Goal: Transaction & Acquisition: Purchase product/service

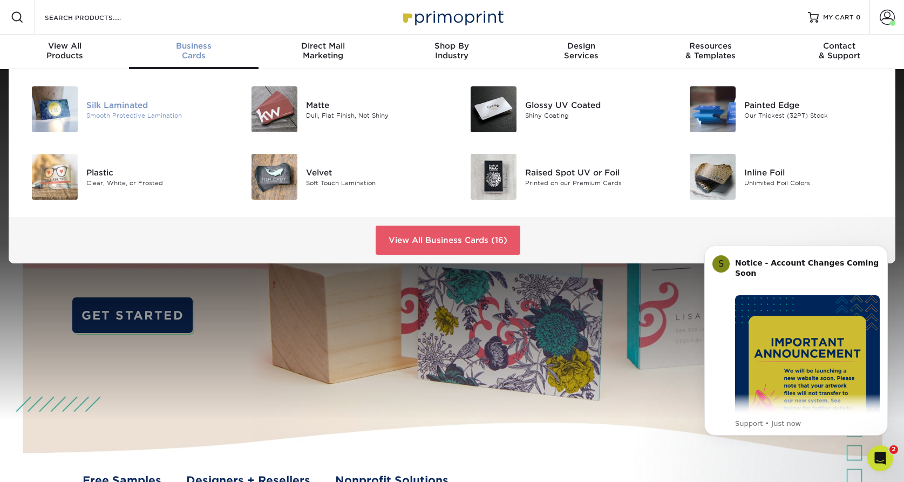
click at [93, 103] on div "Silk Laminated" at bounding box center [155, 105] width 138 height 12
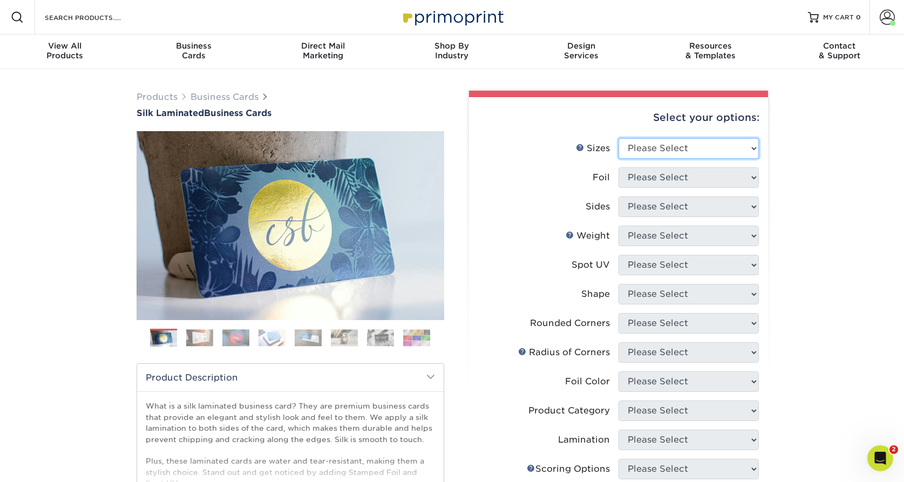
click at [651, 146] on select "Please Select 1.5" x 3.5" - Mini 1.75" x 3.5" - Mini 2" x 2" - Square 2" x 3" -…" at bounding box center [688, 148] width 140 height 21
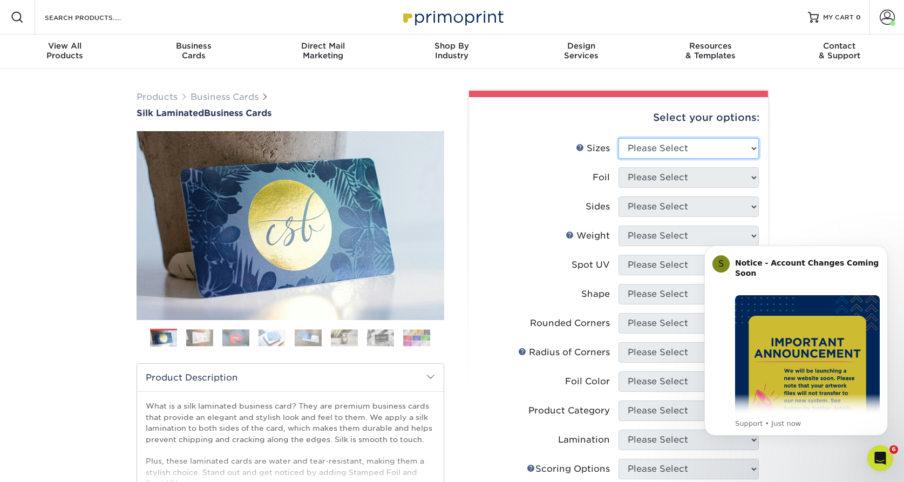
select select "2.00x3.50"
click at [618, 138] on select "Please Select 1.5" x 3.5" - Mini 1.75" x 3.5" - Mini 2" x 2" - Square 2" x 3" -…" at bounding box center [688, 148] width 140 height 21
click at [697, 181] on select "Please Select Yes No" at bounding box center [688, 177] width 140 height 21
select select "1"
click at [618, 167] on select "Please Select Yes No" at bounding box center [688, 177] width 140 height 21
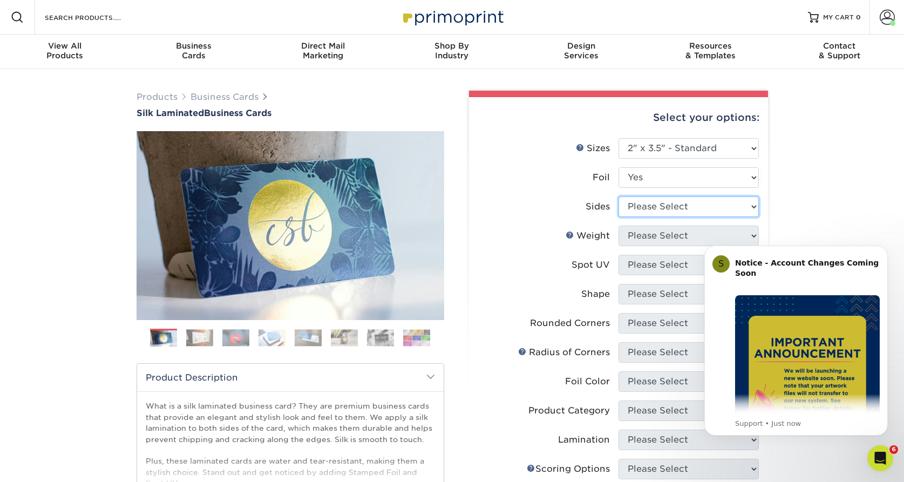
click at [701, 203] on select "Please Select Print Both Sides - Foil Both Sides Print Both Sides - Foil Front …" at bounding box center [688, 206] width 140 height 21
select select "e9e9dfb3-fba1-4d60-972c-fd9ca5904d33"
click at [618, 196] on select "Please Select Print Both Sides - Foil Both Sides Print Both Sides - Foil Front …" at bounding box center [688, 206] width 140 height 21
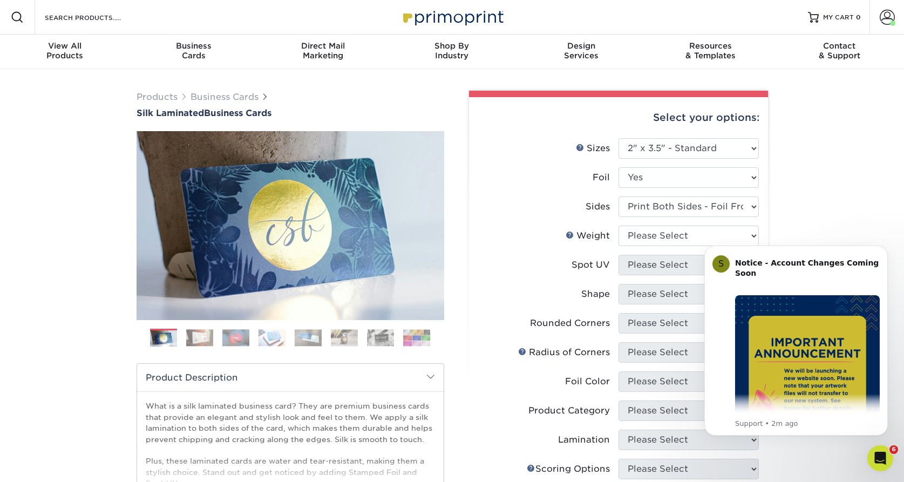
click at [741, 234] on body "S Notice - Account Changes Coming Soon ​ Past Order Files Will Not Transfer: Wh…" at bounding box center [795, 340] width 207 height 215
click at [883, 251] on icon "Dismiss notification" at bounding box center [885, 248] width 6 height 6
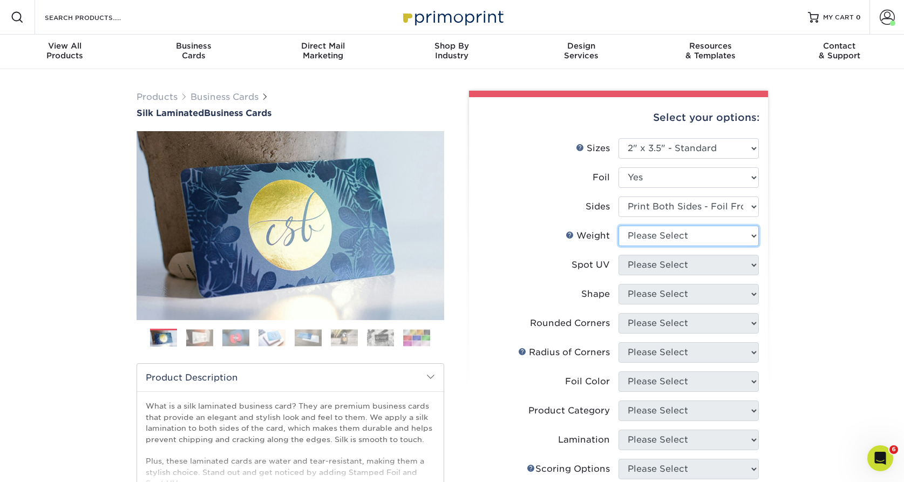
click at [732, 241] on select "Please Select 16PT" at bounding box center [688, 236] width 140 height 21
select select "16PT"
click at [618, 226] on select "Please Select 16PT" at bounding box center [688, 236] width 140 height 21
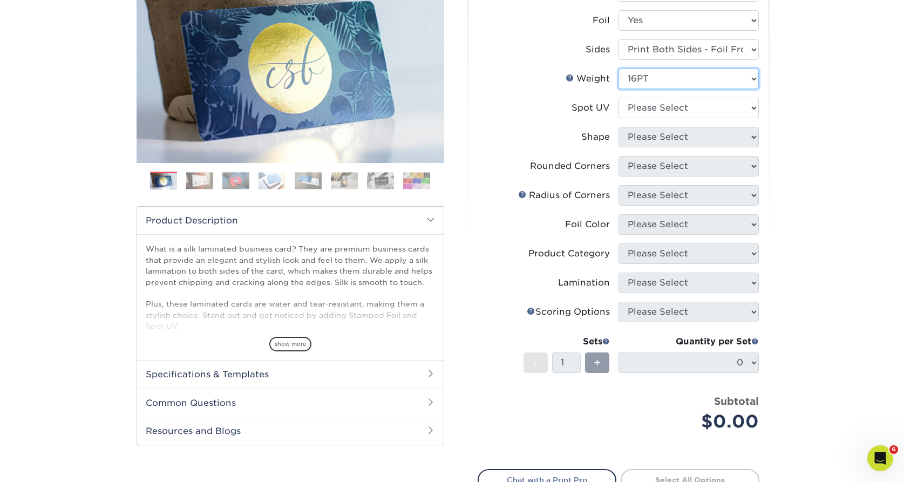
scroll to position [180, 0]
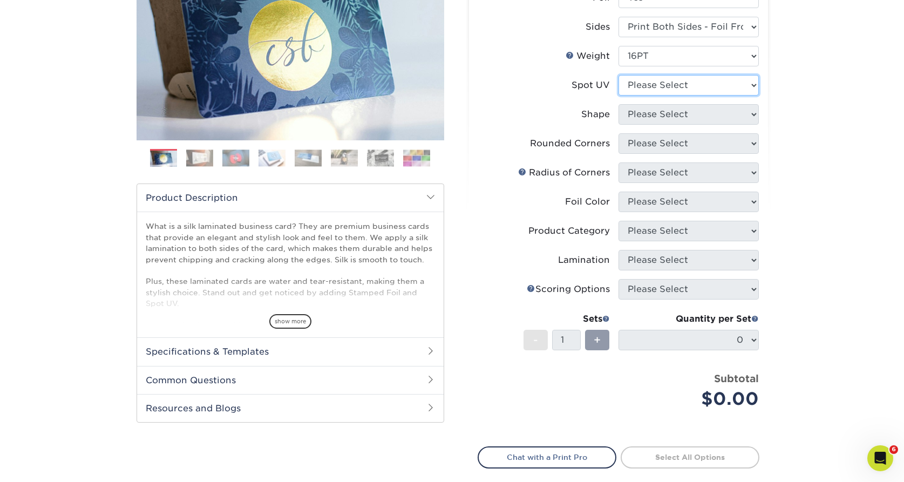
click at [682, 88] on select "Please Select No Spot UV Front and Back (Both Sides) Front Only Back Only" at bounding box center [688, 85] width 140 height 21
select select "3"
click at [618, 75] on select "Please Select No Spot UV Front and Back (Both Sides) Front Only Back Only" at bounding box center [688, 85] width 140 height 21
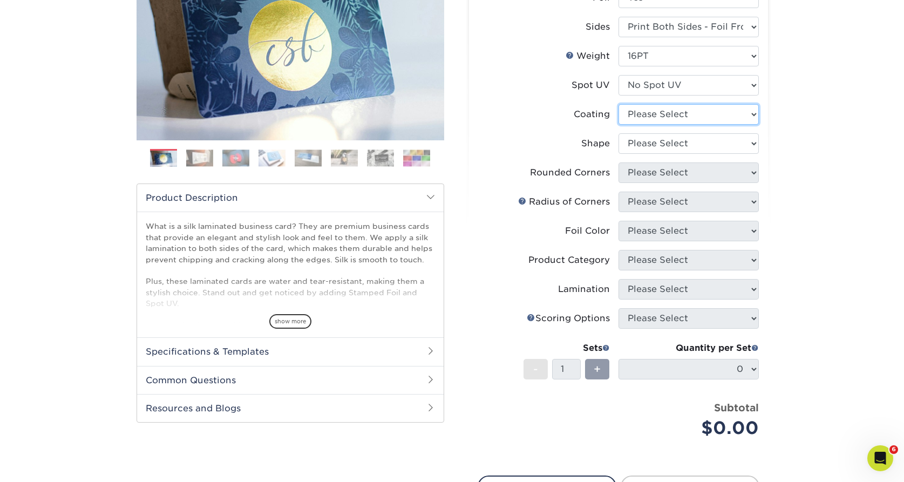
click at [685, 110] on select at bounding box center [688, 114] width 140 height 21
select select "3e7618de-abca-4bda-9f97-8b9129e913d8"
click at [618, 104] on select at bounding box center [688, 114] width 140 height 21
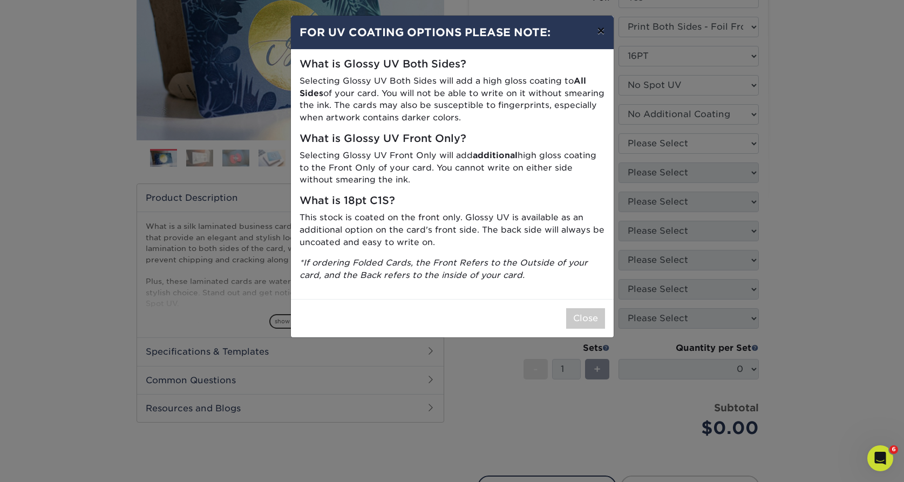
click at [598, 38] on button "×" at bounding box center [600, 31] width 25 height 30
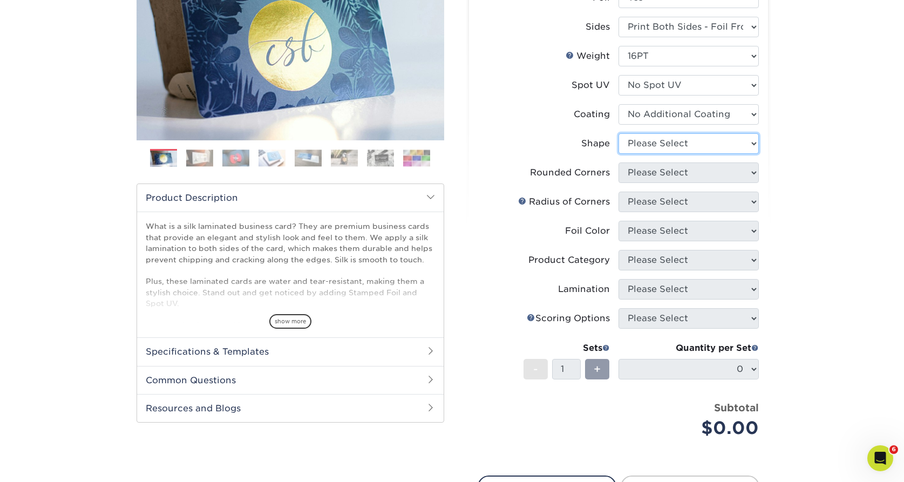
click at [644, 144] on select "Please Select Standard" at bounding box center [688, 143] width 140 height 21
select select "standard"
click at [618, 133] on select "Please Select Standard" at bounding box center [688, 143] width 140 height 21
click at [655, 173] on select "Please Select Yes - Round 2 Corners Yes - Round 4 Corners No" at bounding box center [688, 172] width 140 height 21
select select "0"
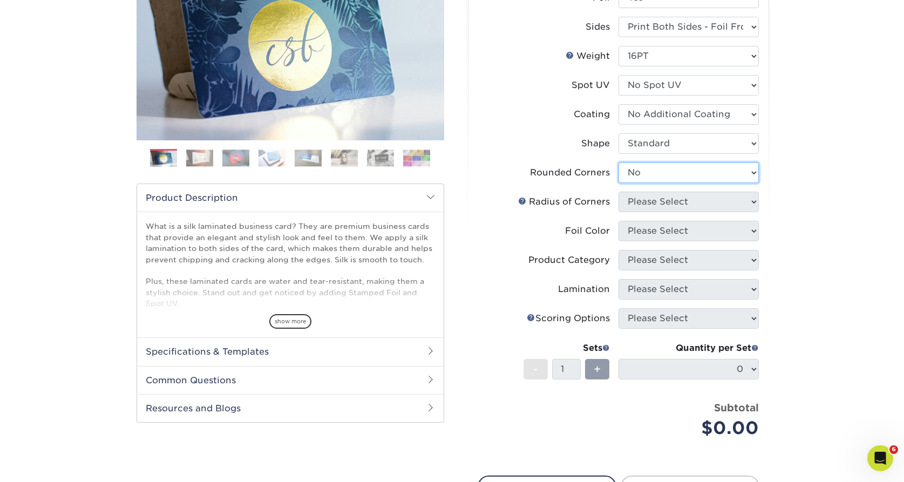
click at [618, 162] on select "Please Select Yes - Round 2 Corners Yes - Round 4 Corners No" at bounding box center [688, 172] width 140 height 21
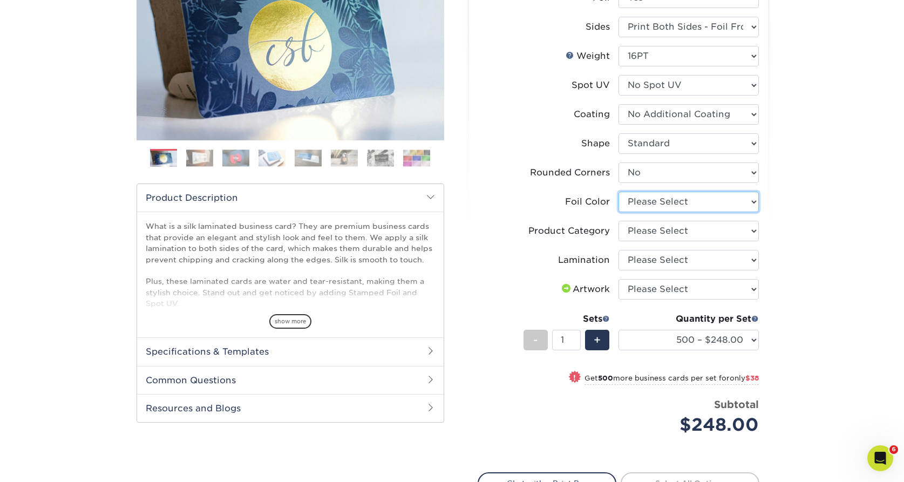
click at [654, 203] on select "Please Select Silver Foil Black Foil Blue Foil Copper Foil Gold Foil Red Foil R…" at bounding box center [688, 202] width 140 height 21
select select "a834dd52-fe06-4ed6-9a86-5bd3c2d02515"
click at [618, 192] on select "Please Select Silver Foil Black Foil Blue Foil Copper Foil Gold Foil Red Foil R…" at bounding box center [688, 202] width 140 height 21
click at [663, 230] on select "Please Select Business Cards" at bounding box center [688, 231] width 140 height 21
select select "3b5148f1-0588-4f88-a218-97bcfdce65c1"
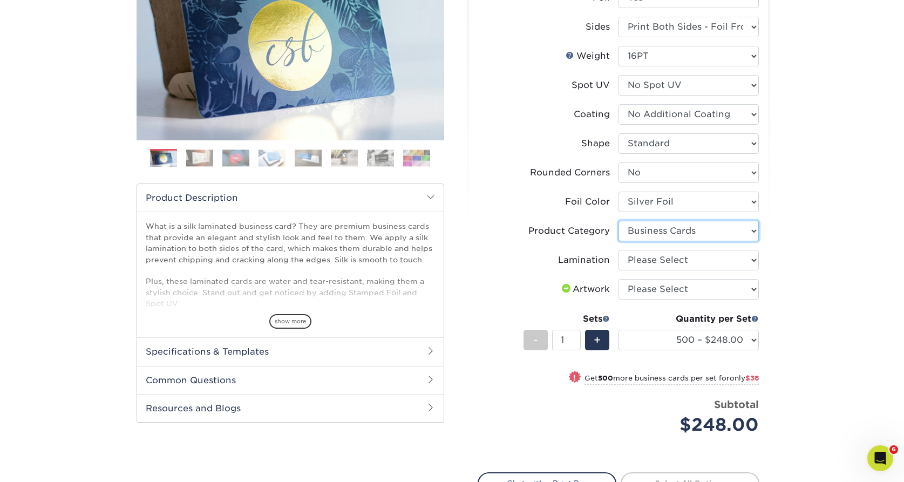
click at [618, 221] on select "Please Select Business Cards" at bounding box center [688, 231] width 140 height 21
click at [672, 257] on select "Please Select Silk" at bounding box center [688, 260] width 140 height 21
select select "ccacb42f-45f7-42d3-bbd3-7c8421cf37f0"
click at [618, 250] on select "Please Select Silk" at bounding box center [688, 260] width 140 height 21
click at [681, 284] on select "Please Select I will upload files I need a design - $100" at bounding box center [688, 289] width 140 height 21
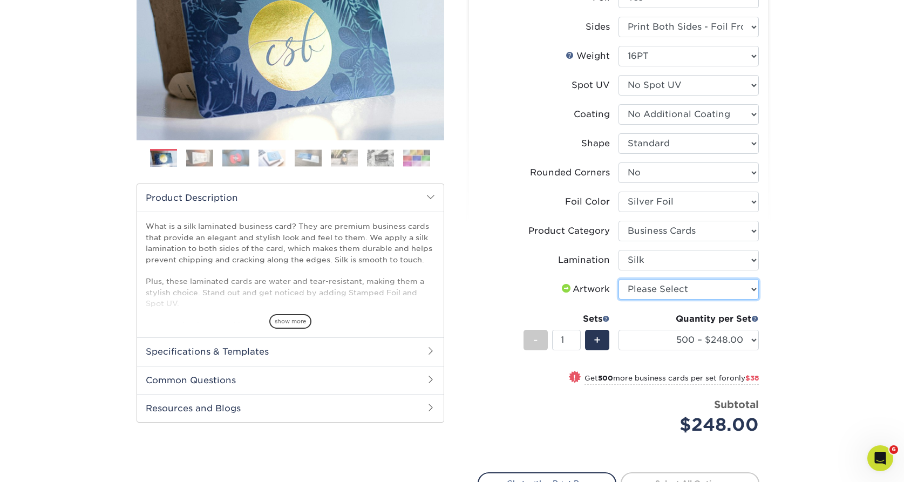
select select "upload"
click at [618, 279] on select "Please Select I will upload files I need a design - $100" at bounding box center [688, 289] width 140 height 21
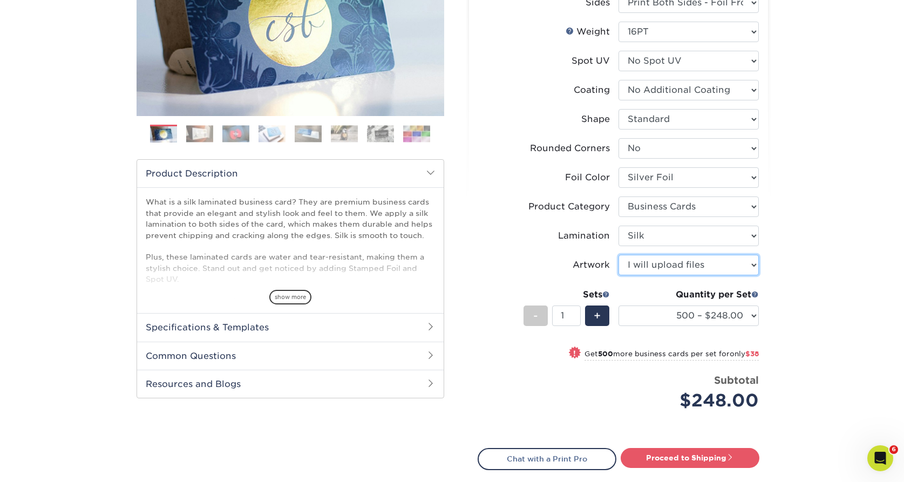
scroll to position [219, 0]
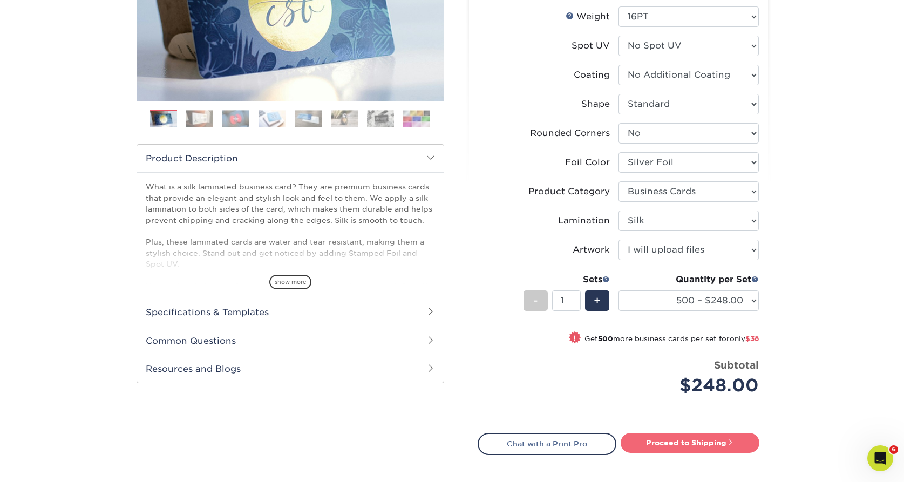
click at [739, 438] on link "Proceed to Shipping" at bounding box center [689, 442] width 139 height 19
type input "Set 1"
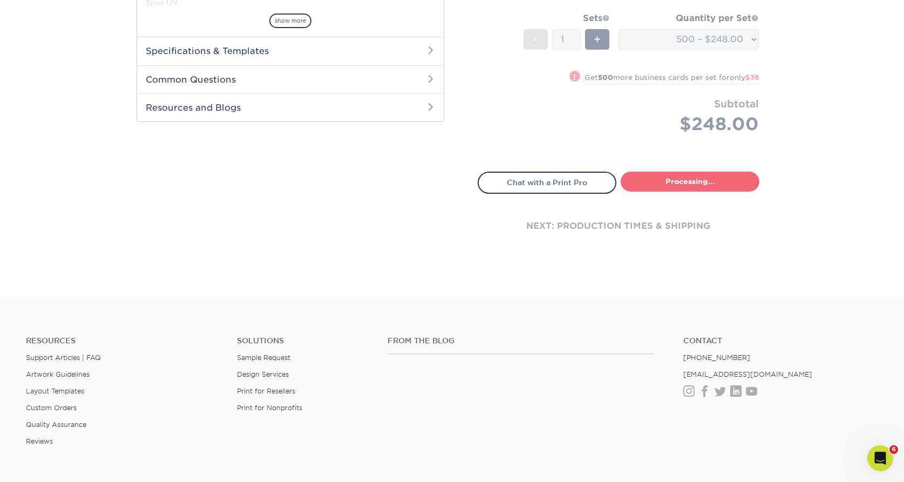
select select "f67cd561-658c-43c4-a0fa-33a72eb27a32"
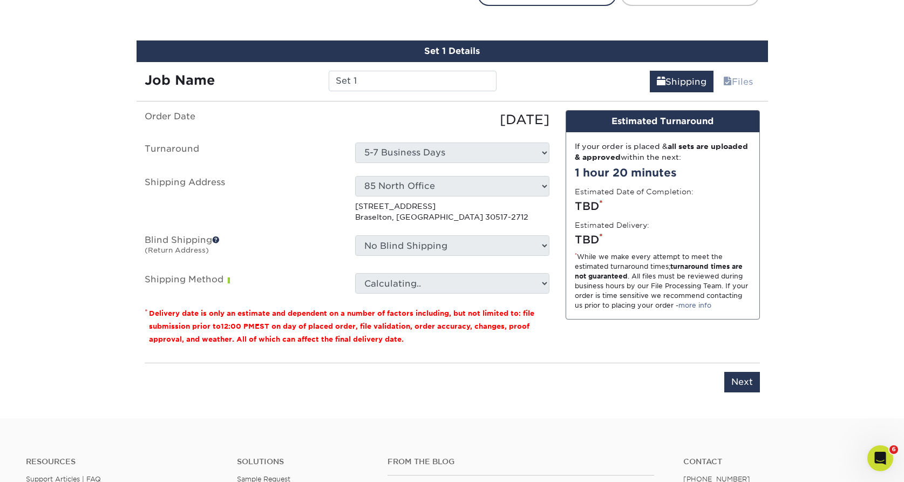
scroll to position [679, 0]
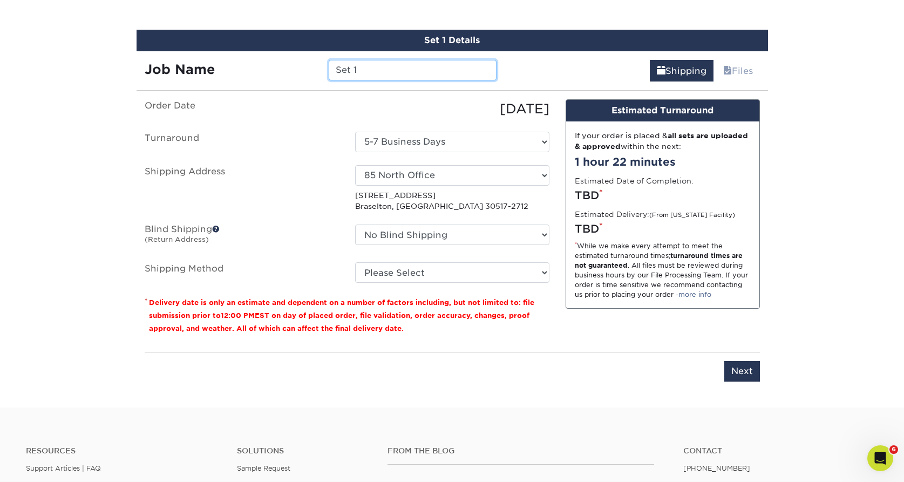
click at [391, 64] on input "Set 1" at bounding box center [413, 70] width 168 height 21
click at [361, 69] on input "Bill to Luxury Dept" at bounding box center [413, 70] width 168 height 21
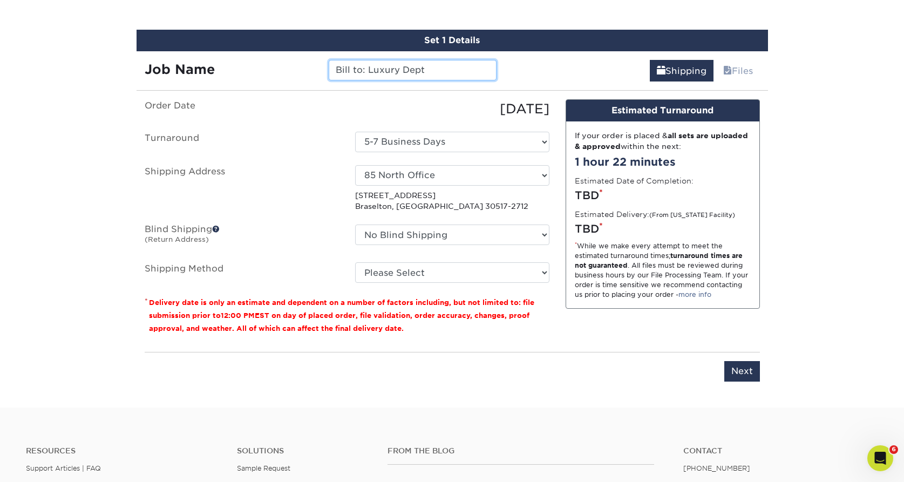
click at [443, 69] on input "Bill to: Luxury Dept" at bounding box center [413, 70] width 168 height 21
type input "Bill to: Luxury Dept (Michelle Meyers 2nd set of card"
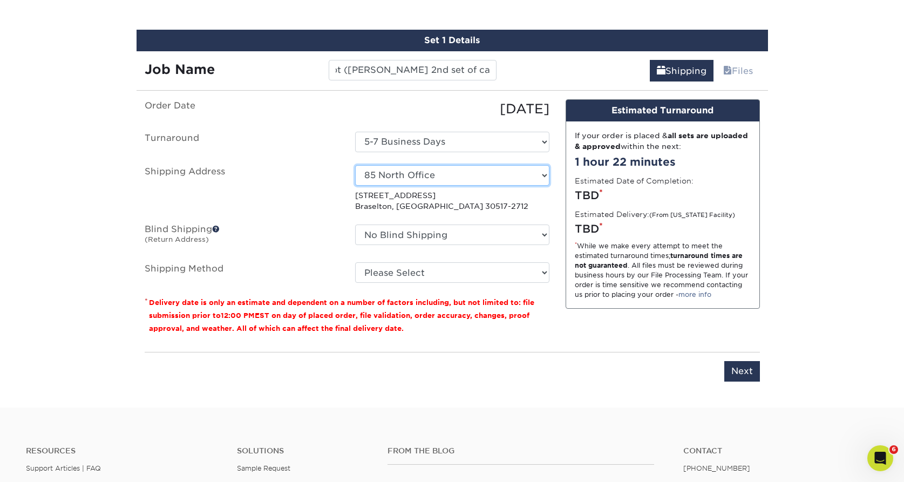
click at [468, 178] on select "Select One 400 N Office 400 North Kim Crumley 400 North Office 575 north office…" at bounding box center [452, 175] width 194 height 21
select select "114642"
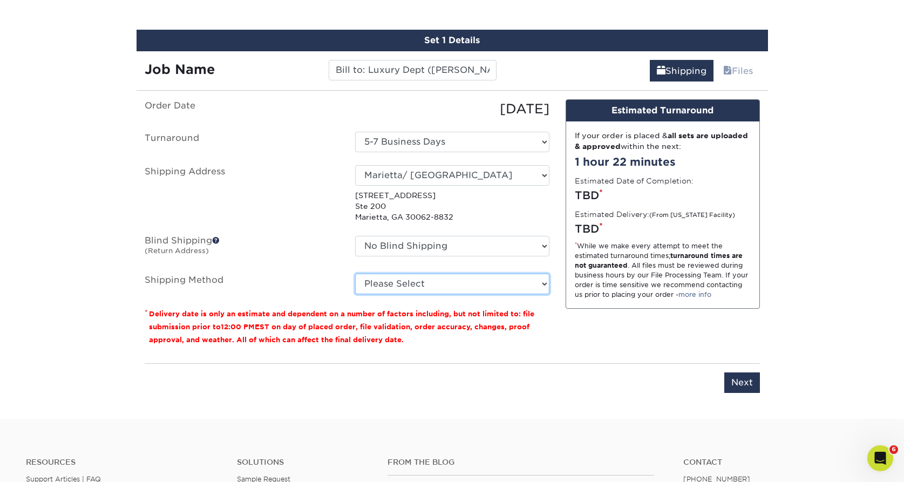
click at [470, 284] on select "Please Select Ground Shipping (+$8.96) 3 Day Shipping Service (+$15.33) 2 Day A…" at bounding box center [452, 284] width 194 height 21
select select "03"
click at [355, 274] on select "Please Select Ground Shipping (+$8.96) 3 Day Shipping Service (+$15.33) 2 Day A…" at bounding box center [452, 284] width 194 height 21
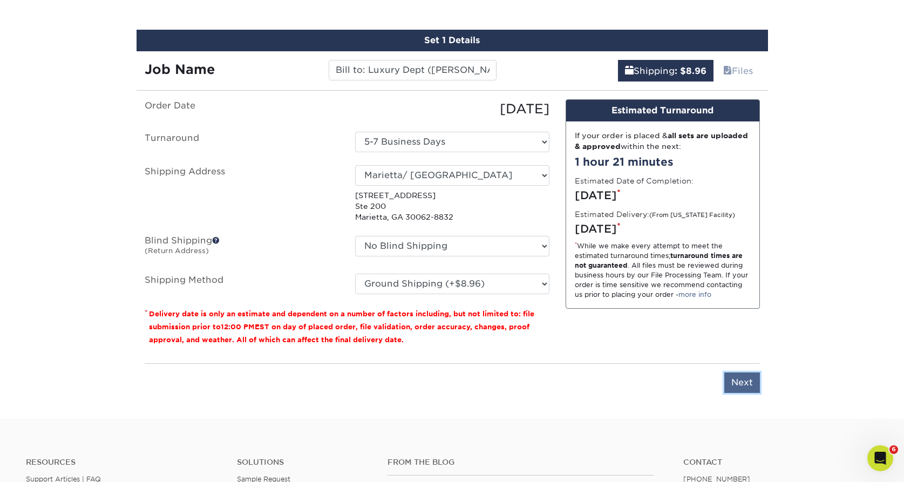
click at [754, 386] on input "Next" at bounding box center [742, 382] width 36 height 21
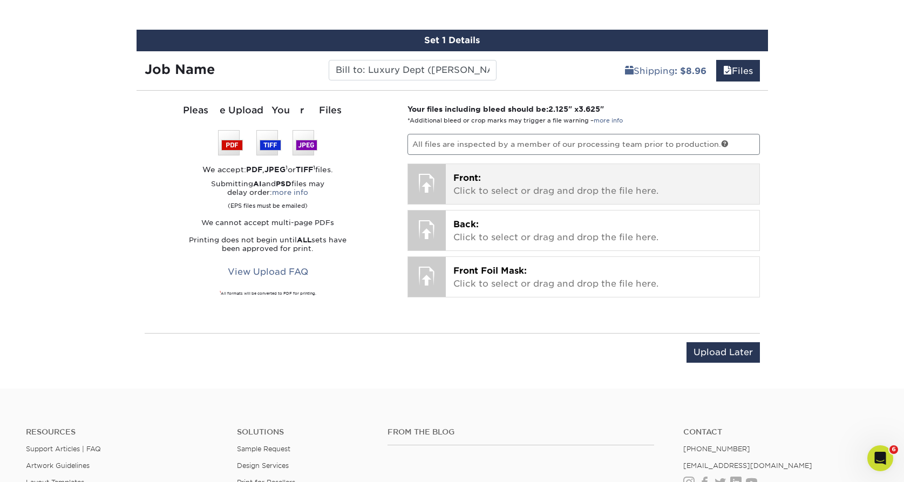
click at [486, 178] on p "Front: Click to select or drag and drop the file here." at bounding box center [602, 185] width 298 height 26
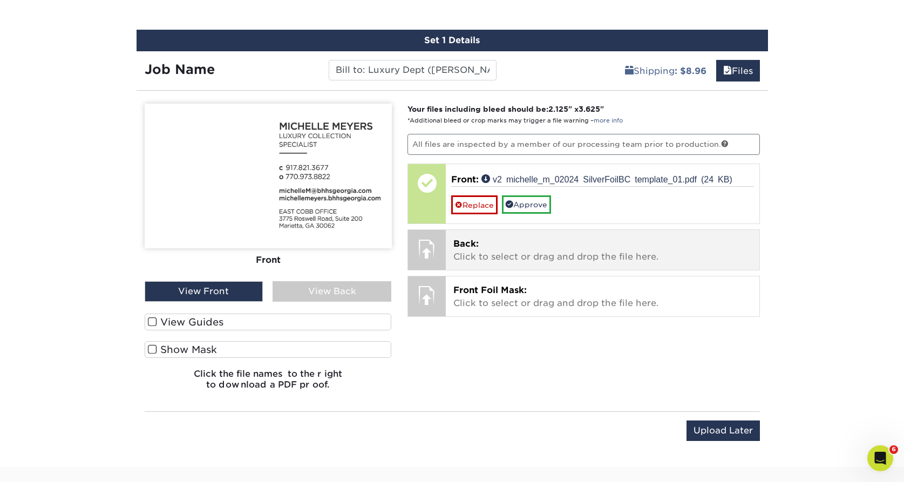
click at [433, 249] on div at bounding box center [427, 249] width 38 height 38
click at [433, 247] on div at bounding box center [427, 249] width 38 height 38
click at [484, 251] on p "Back: Click to select or drag and drop the file here." at bounding box center [602, 250] width 298 height 26
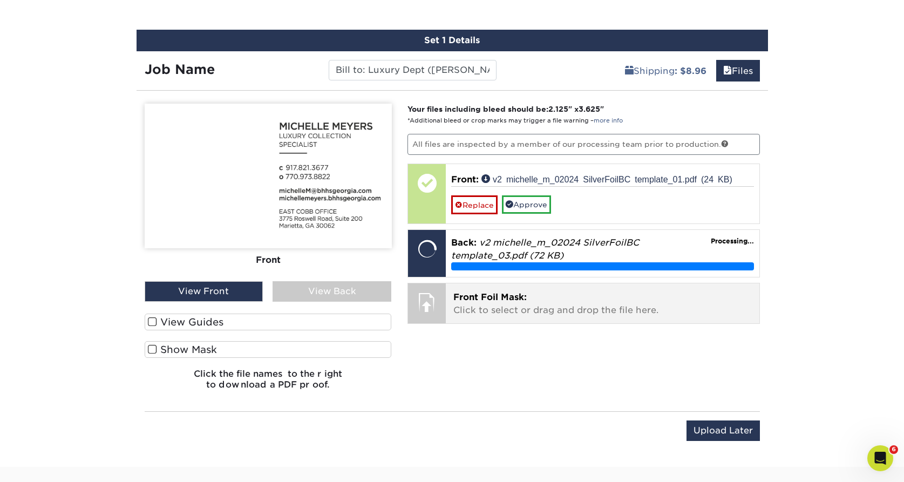
click at [521, 307] on p "Front Foil Mask: Click to select or drag and drop the file here." at bounding box center [602, 304] width 298 height 26
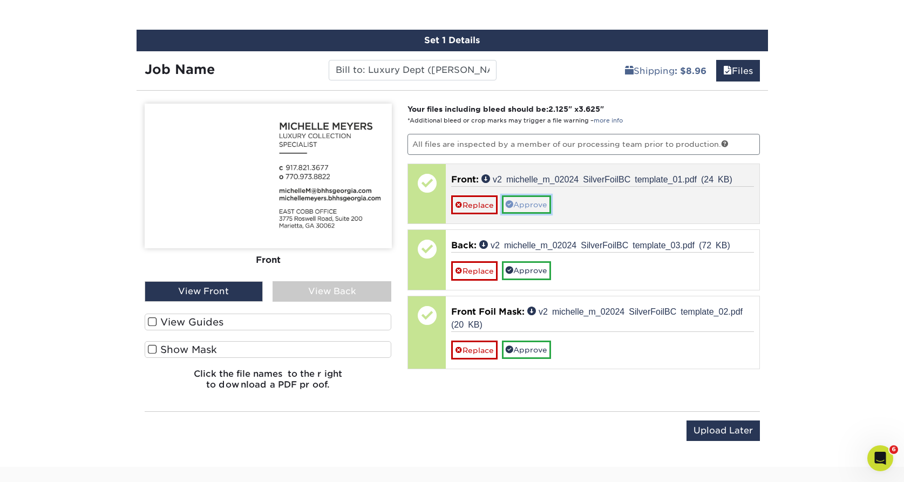
click at [527, 204] on link "Approve" at bounding box center [526, 204] width 49 height 18
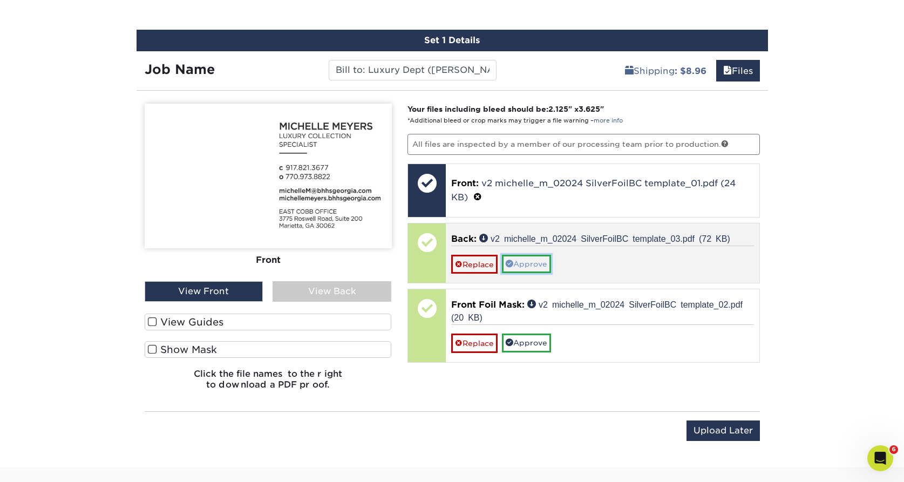
click at [545, 266] on link "Approve" at bounding box center [526, 264] width 49 height 18
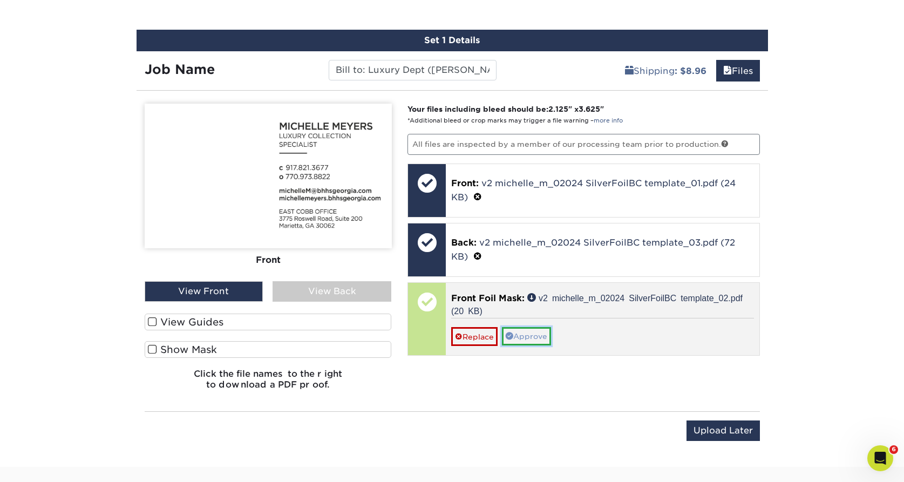
click at [539, 333] on link "Approve" at bounding box center [526, 336] width 49 height 18
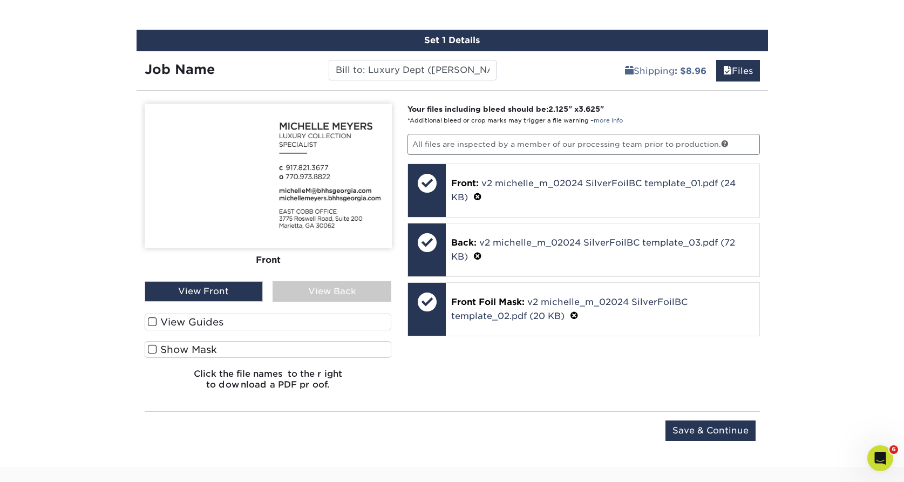
click at [152, 321] on span at bounding box center [152, 322] width 9 height 10
click at [0, 0] on input "View Guides" at bounding box center [0, 0] width 0 height 0
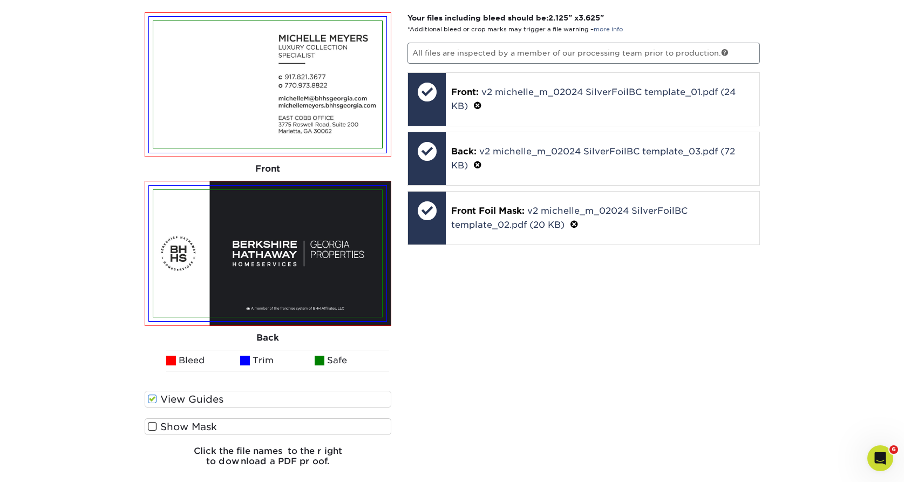
scroll to position [873, 0]
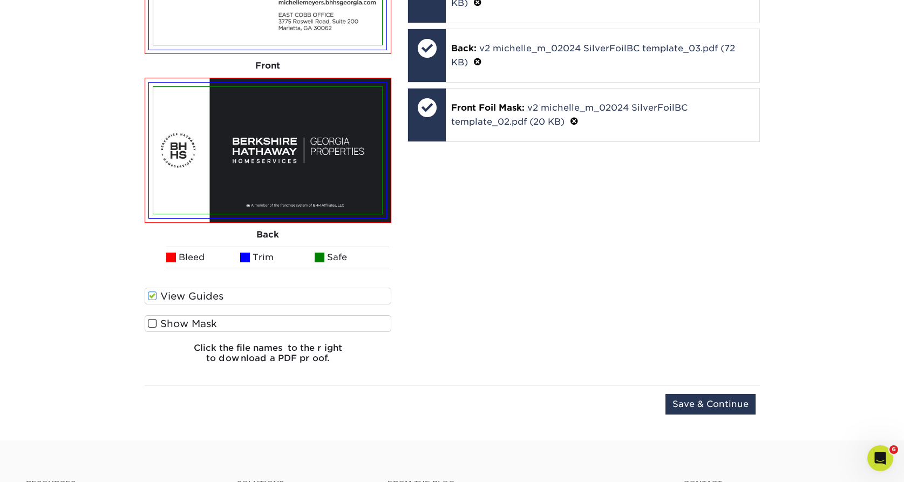
click at [155, 321] on span at bounding box center [152, 323] width 9 height 10
click at [0, 0] on input "Show Mask" at bounding box center [0, 0] width 0 height 0
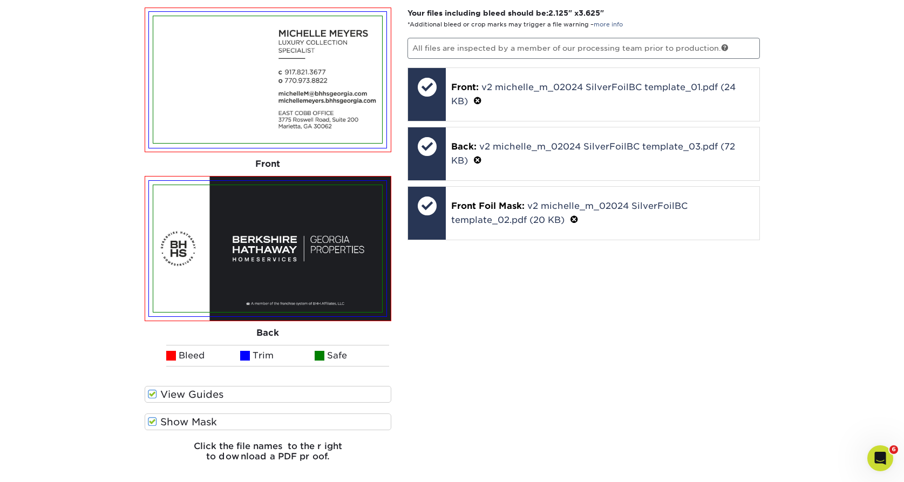
scroll to position [956, 0]
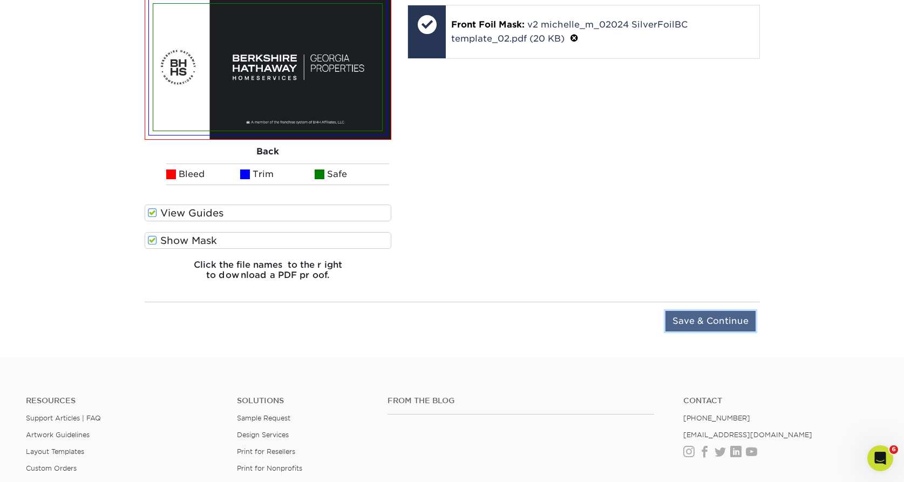
click at [673, 325] on input "Save & Continue" at bounding box center [710, 321] width 90 height 21
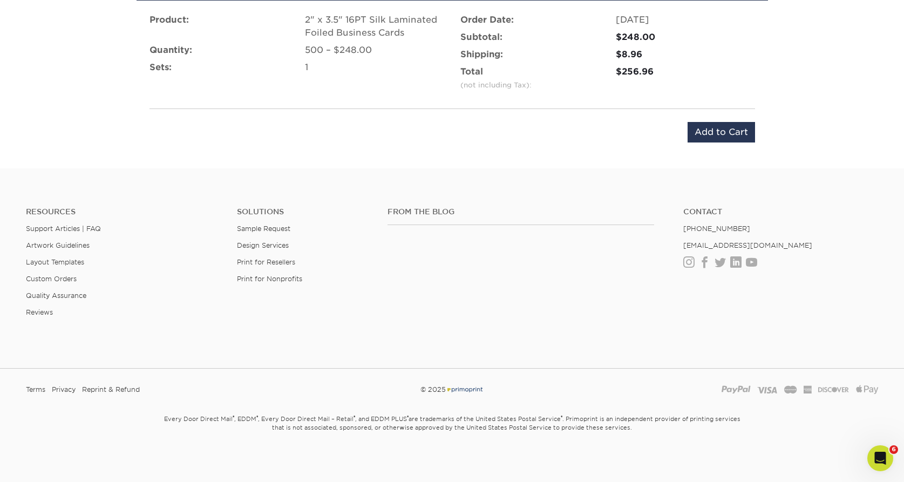
scroll to position [588, 0]
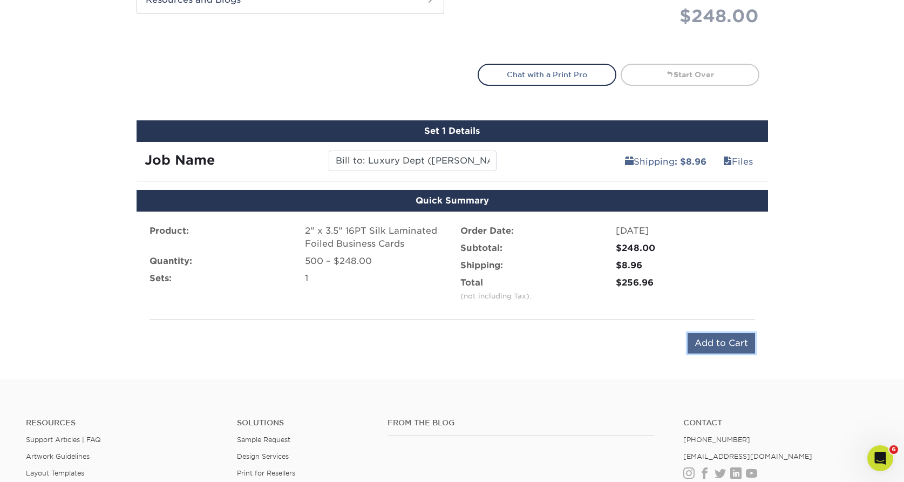
click at [698, 343] on input "Add to Cart" at bounding box center [720, 343] width 67 height 21
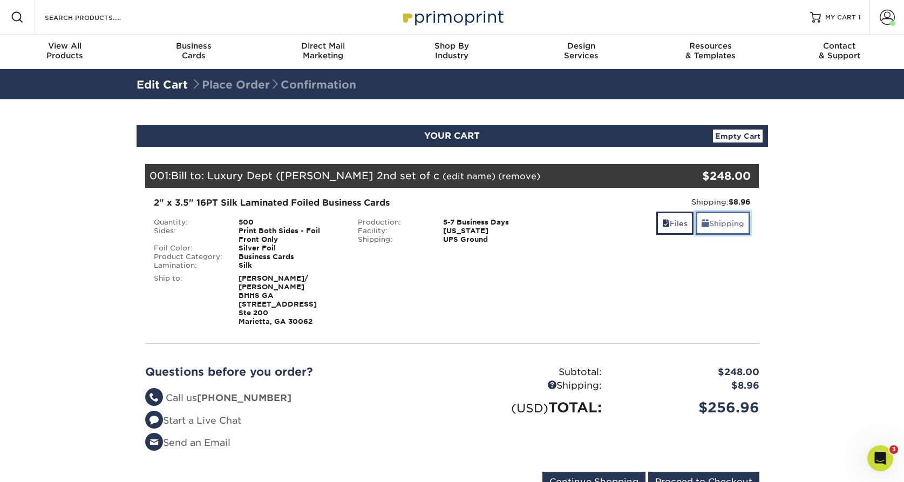
click at [725, 227] on link "Shipping" at bounding box center [722, 222] width 54 height 23
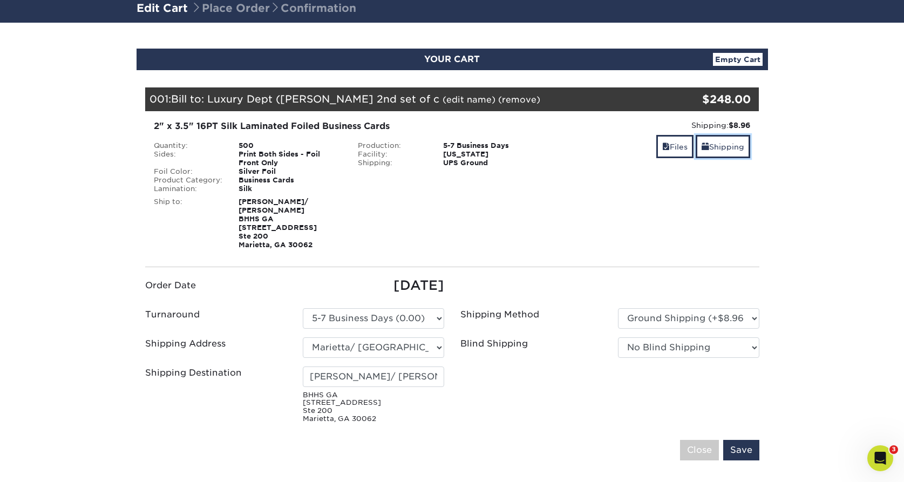
scroll to position [185, 0]
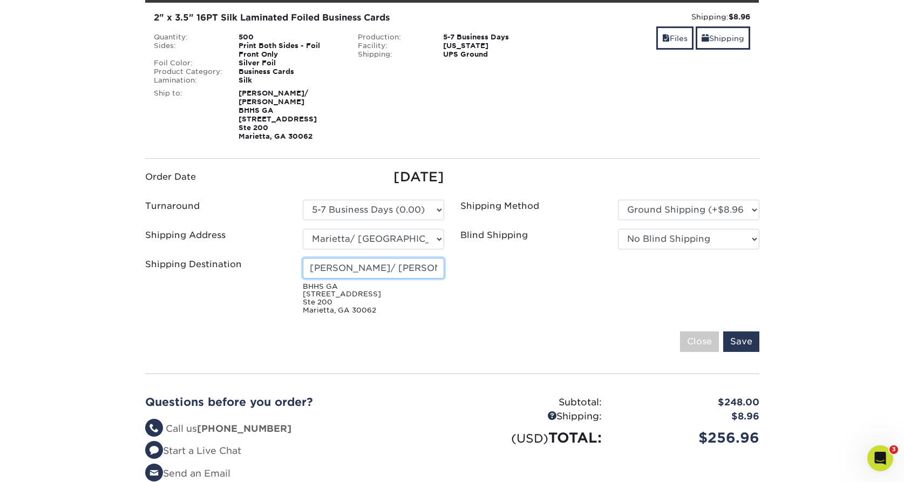
click at [399, 269] on input "[PERSON_NAME]/ [PERSON_NAME]" at bounding box center [373, 268] width 141 height 21
click at [308, 269] on input "[PERSON_NAME]" at bounding box center [373, 268] width 141 height 21
type input "To. [PERSON_NAME]"
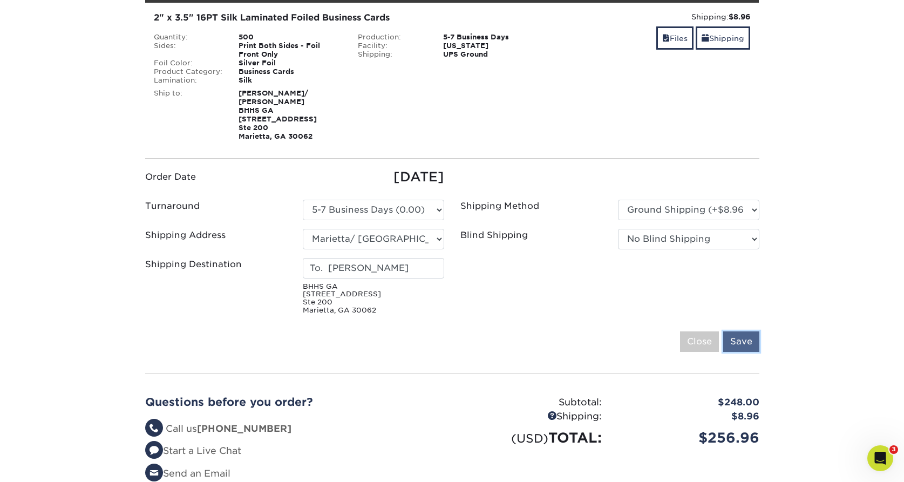
click at [744, 348] on input "Save" at bounding box center [741, 341] width 36 height 21
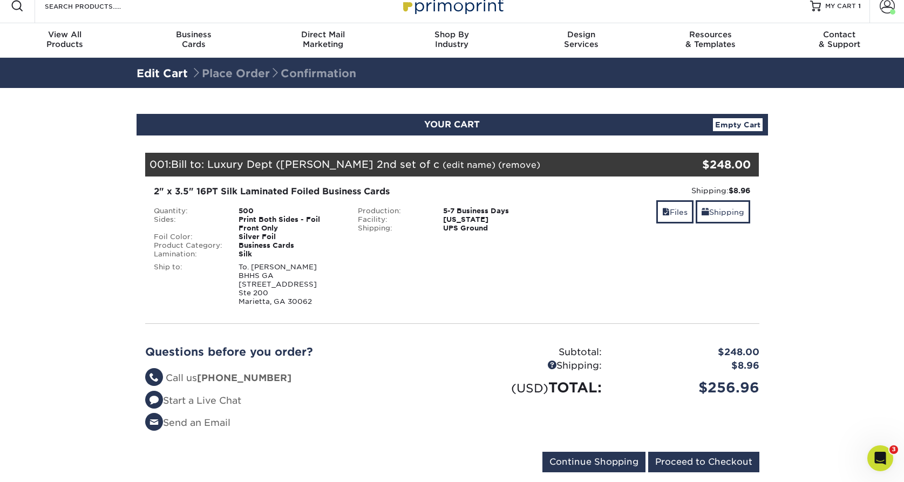
scroll to position [15, 0]
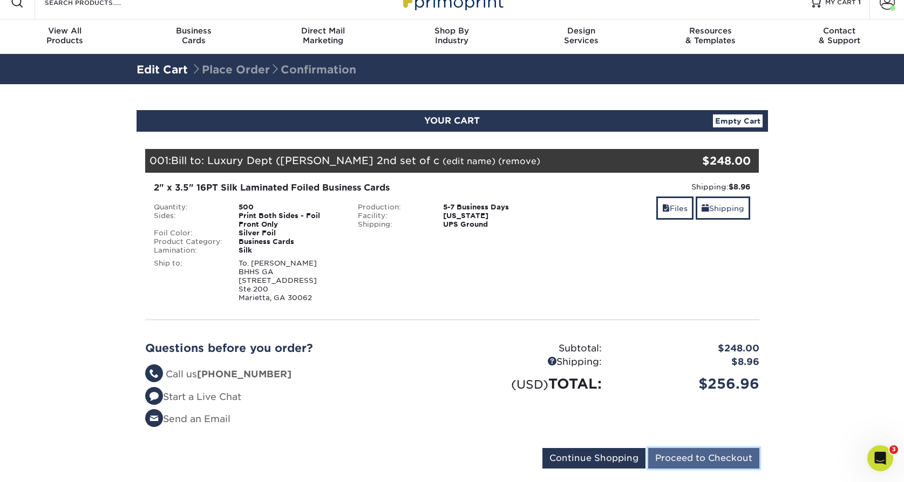
click at [747, 461] on input "Proceed to Checkout" at bounding box center [703, 458] width 111 height 21
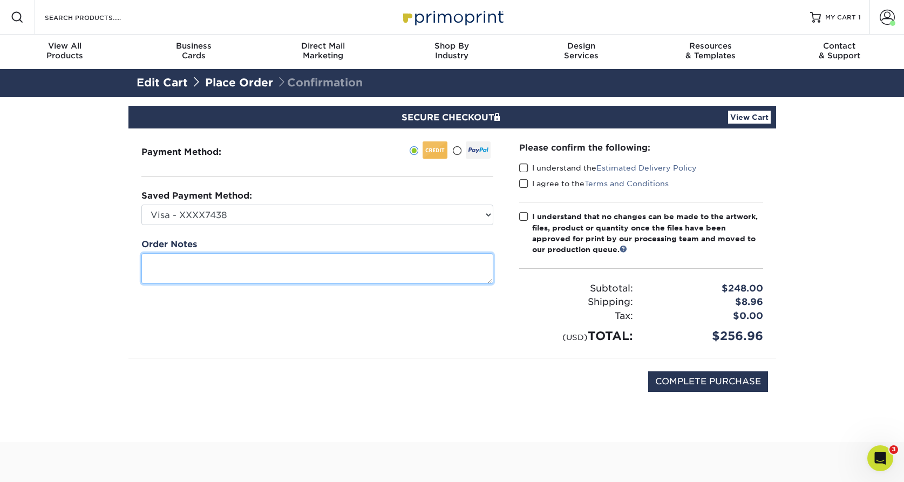
click at [361, 267] on textarea at bounding box center [317, 268] width 352 height 31
click at [170, 264] on textarea "Bill to Luxury Dept" at bounding box center [317, 268] width 352 height 31
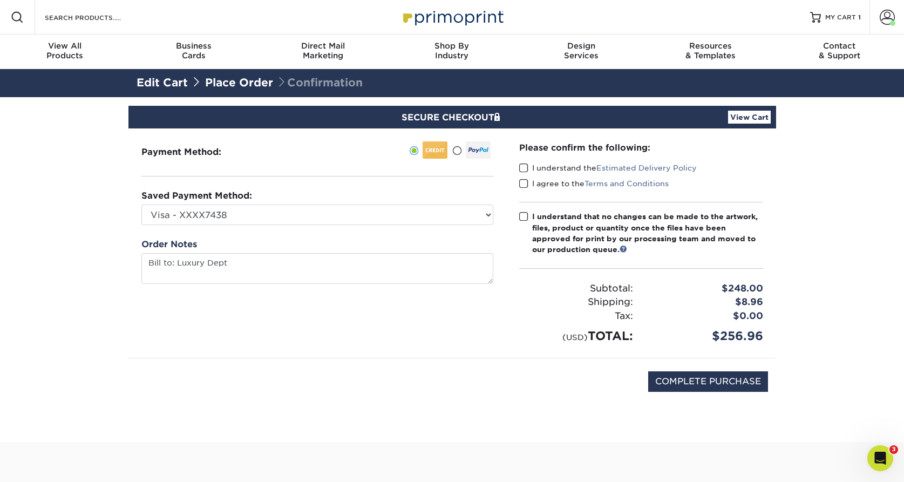
click at [521, 166] on span at bounding box center [523, 168] width 9 height 10
click at [0, 0] on input "I understand the Estimated Delivery Policy" at bounding box center [0, 0] width 0 height 0
click at [523, 180] on span at bounding box center [523, 184] width 9 height 10
click at [0, 0] on input "I agree to the Terms and Conditions" at bounding box center [0, 0] width 0 height 0
click at [523, 213] on span at bounding box center [523, 216] width 9 height 10
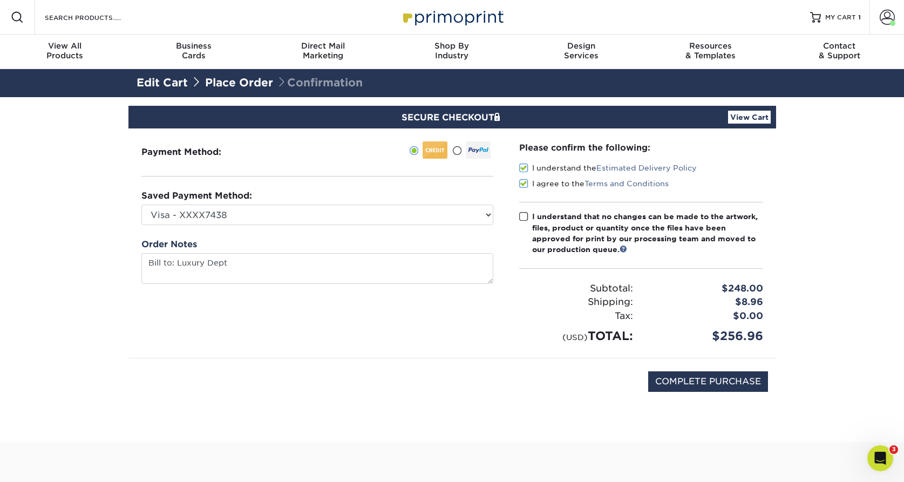
click at [0, 0] on input "I understand that no changes can be made to the artwork, files, product or quan…" at bounding box center [0, 0] width 0 height 0
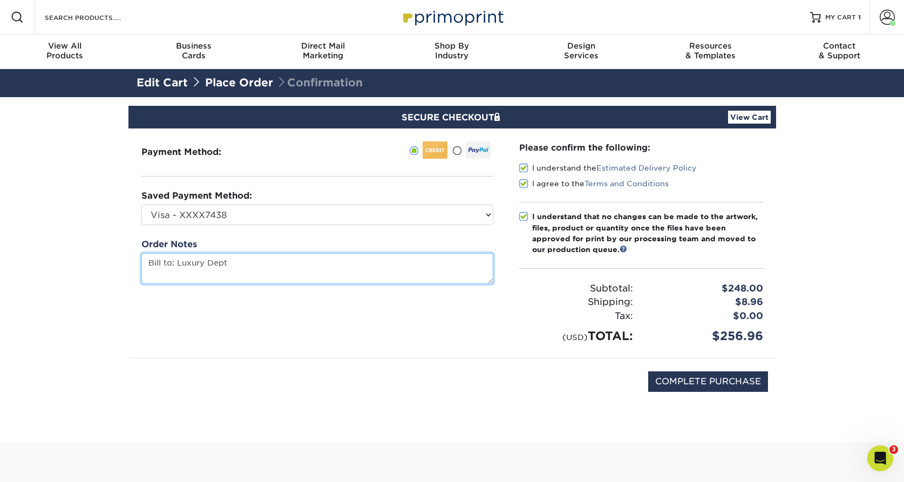
click at [277, 267] on textarea "Bill to: Luxury Dept" at bounding box center [317, 268] width 352 height 31
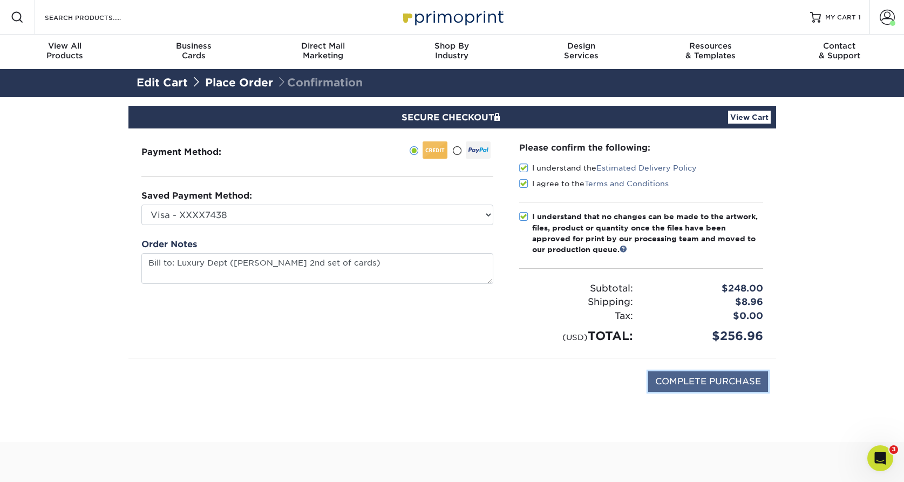
type textarea "Bill to: Luxury Dept michelle meyers 2nd set of cards"
click at [711, 380] on input "COMPLETE PURCHASE" at bounding box center [708, 381] width 120 height 21
type input "PROCESSING, PLEASE WAIT..."
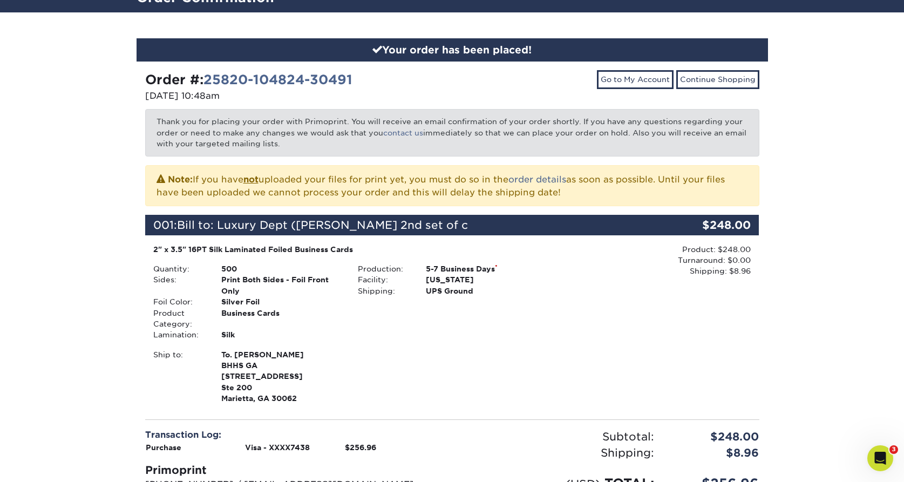
scroll to position [211, 0]
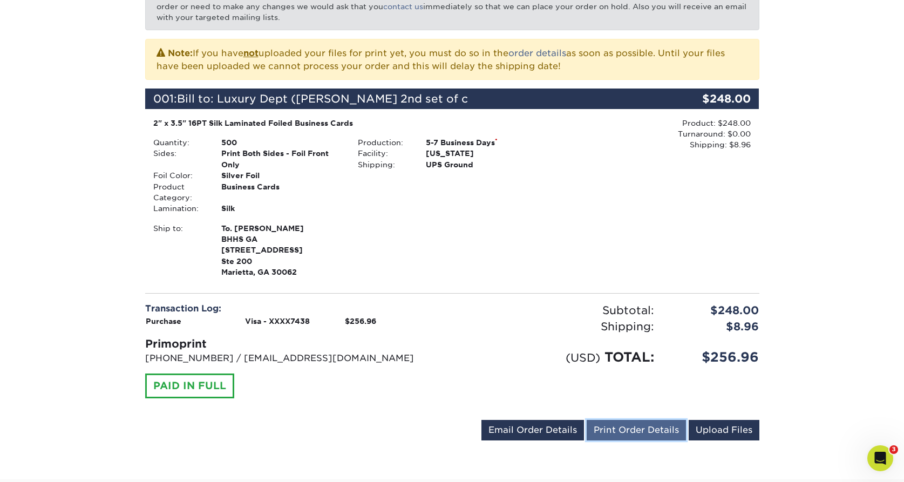
click at [631, 435] on link "Print Order Details" at bounding box center [635, 430] width 99 height 21
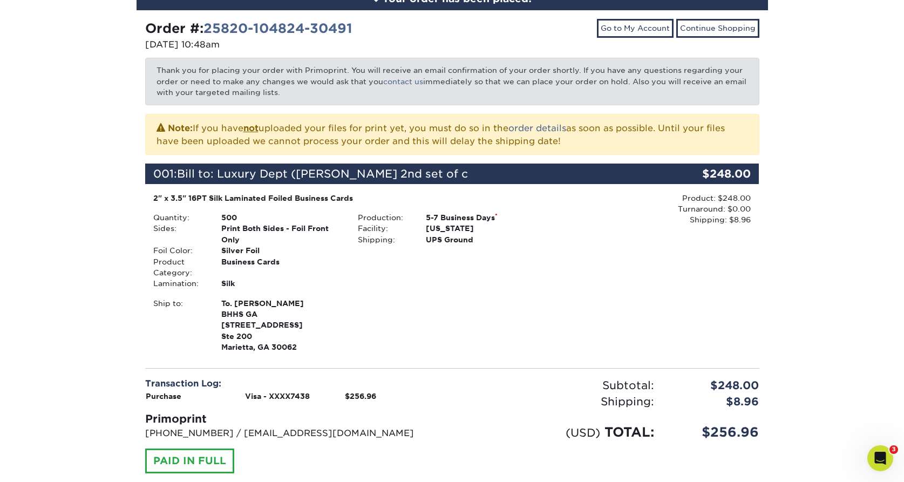
scroll to position [0, 0]
